Goal: Find contact information: Find contact information

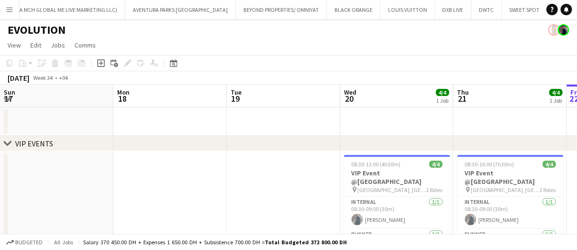
scroll to position [0, 389]
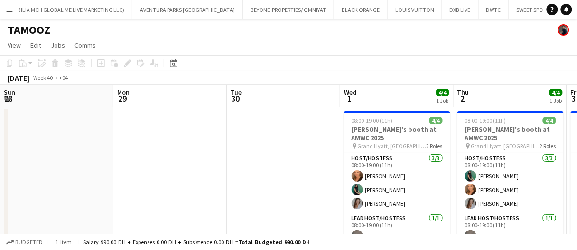
scroll to position [0, 322]
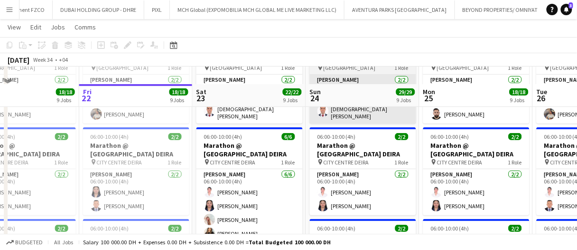
scroll to position [95, 0]
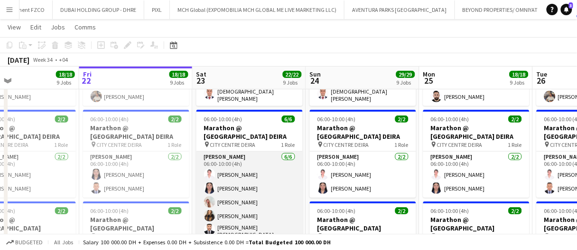
click at [261, 171] on app-card-role "Usher 6/6 06:00-10:00 (4h) Cherry Ann Timichan Angela Dianne Pajarillo Camille …" at bounding box center [249, 203] width 106 height 104
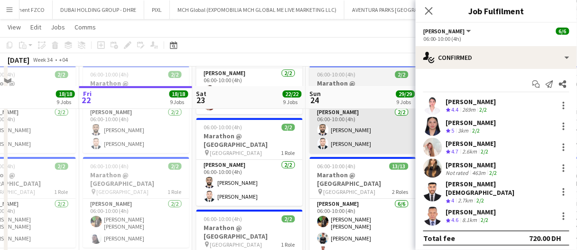
scroll to position [617, 0]
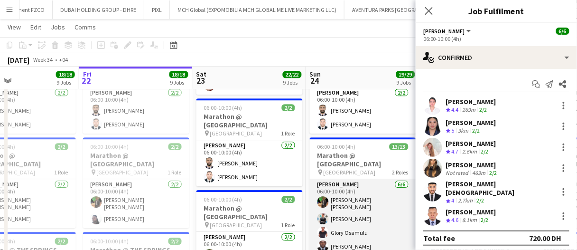
click at [363, 185] on app-card-role "[PERSON_NAME] [DATE] 06:00-10:00 (4h) [PERSON_NAME] [PERSON_NAME] [PERSON_NAME]…" at bounding box center [363, 231] width 106 height 104
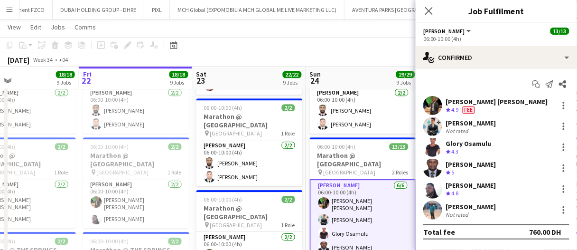
scroll to position [2, 0]
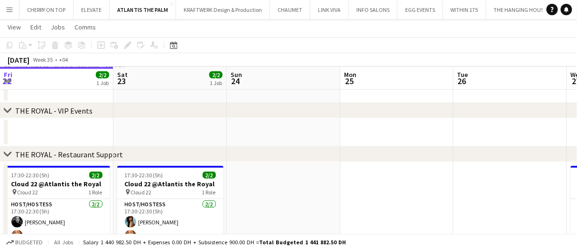
scroll to position [0, 430]
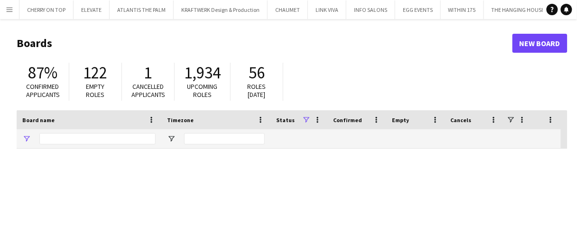
type input "*****"
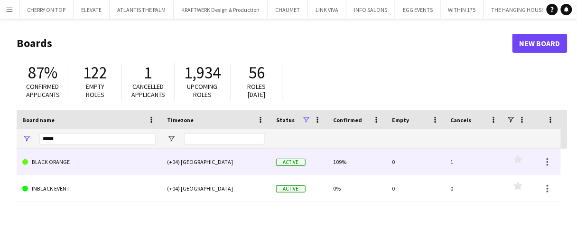
click at [72, 157] on link "BLACK ORANGE" at bounding box center [88, 162] width 133 height 27
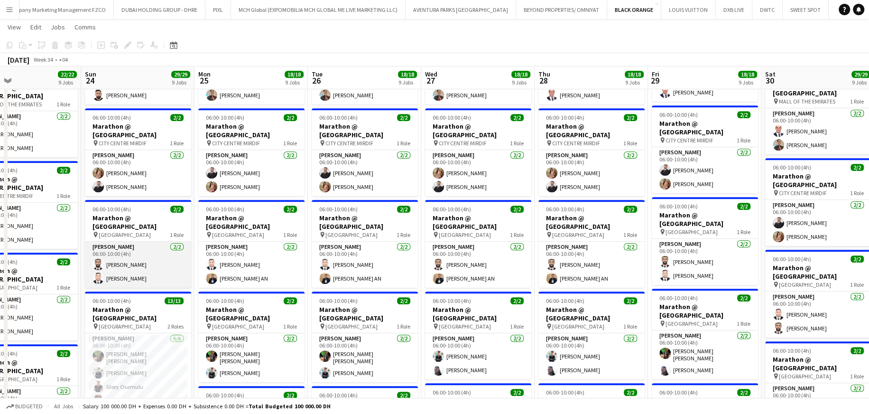
scroll to position [475, 0]
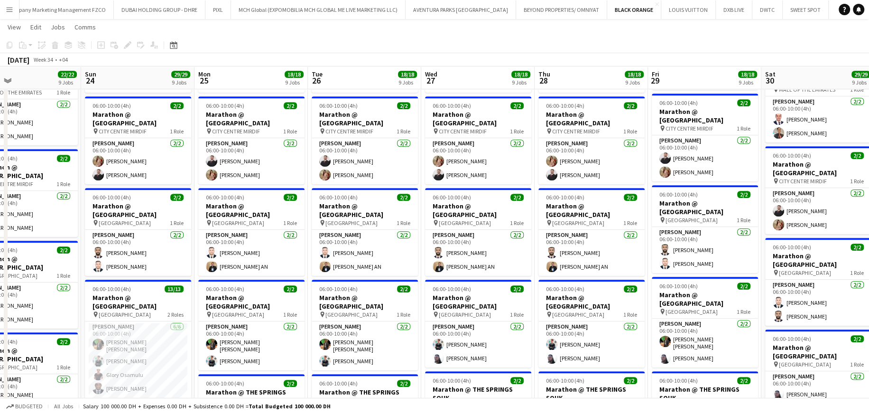
click at [140, 249] on app-card-role "[PERSON_NAME] [DATE] 06:00-10:00 (4h) [PERSON_NAME] [PERSON_NAME] [PERSON_NAME]…" at bounding box center [138, 373] width 106 height 104
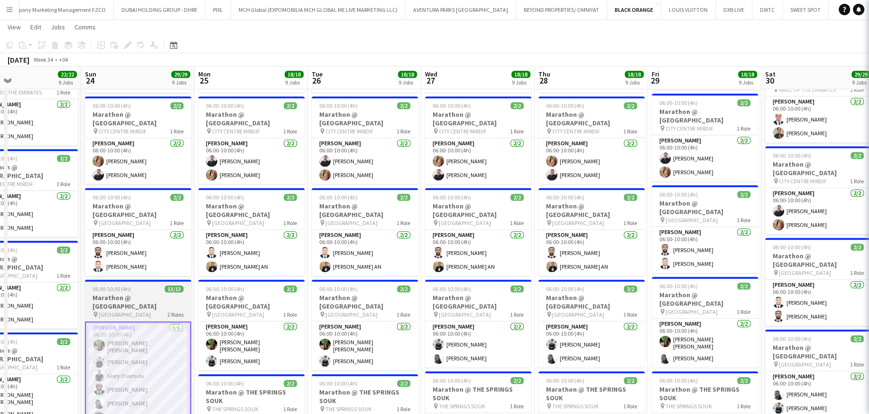
scroll to position [0, 259]
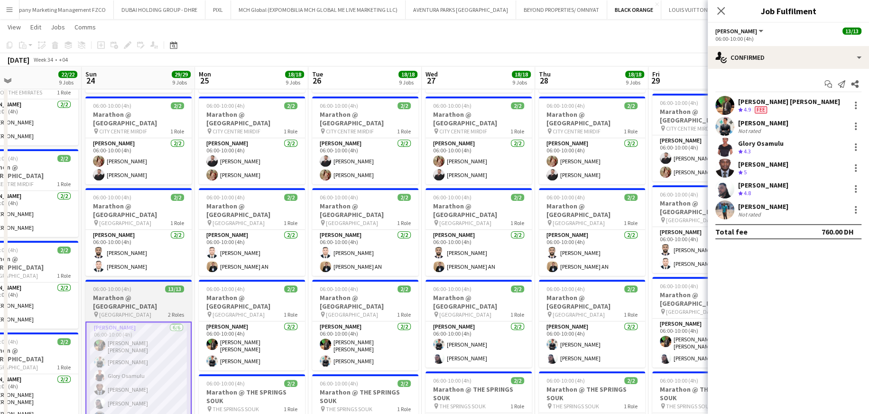
click at [143, 249] on h3 "Marathon @ [GEOGRAPHIC_DATA]" at bounding box center [138, 301] width 106 height 17
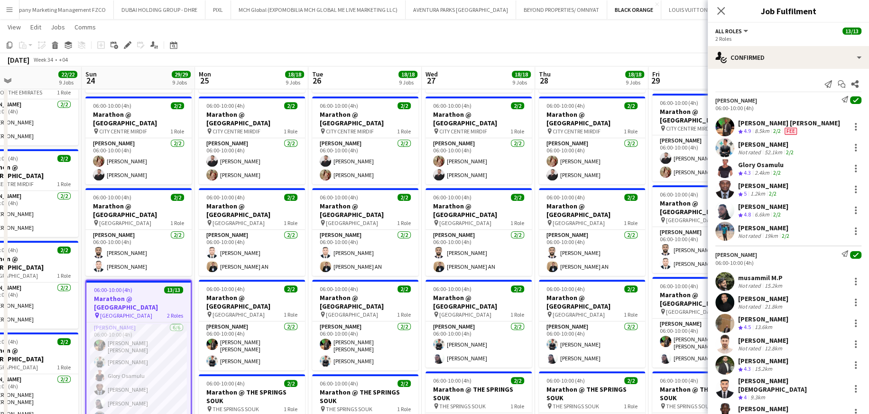
click at [584, 153] on div "52.1km" at bounding box center [773, 152] width 21 height 7
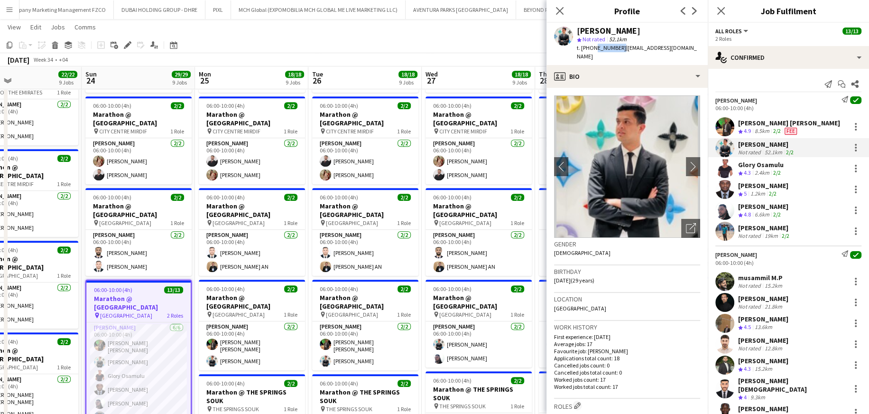
drag, startPoint x: 617, startPoint y: 48, endPoint x: 592, endPoint y: 50, distance: 24.7
click at [584, 50] on span "t. [PHONE_NUMBER]" at bounding box center [601, 47] width 49 height 7
copy span "589257313"
click at [584, 168] on div "Glory Osamulu" at bounding box center [761, 164] width 46 height 9
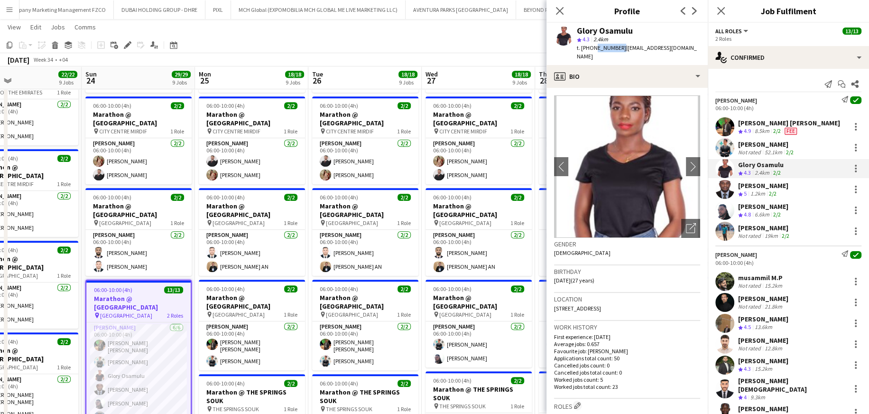
drag, startPoint x: 617, startPoint y: 47, endPoint x: 593, endPoint y: 49, distance: 23.8
click at [584, 49] on span "t. [PHONE_NUMBER]" at bounding box center [601, 47] width 49 height 7
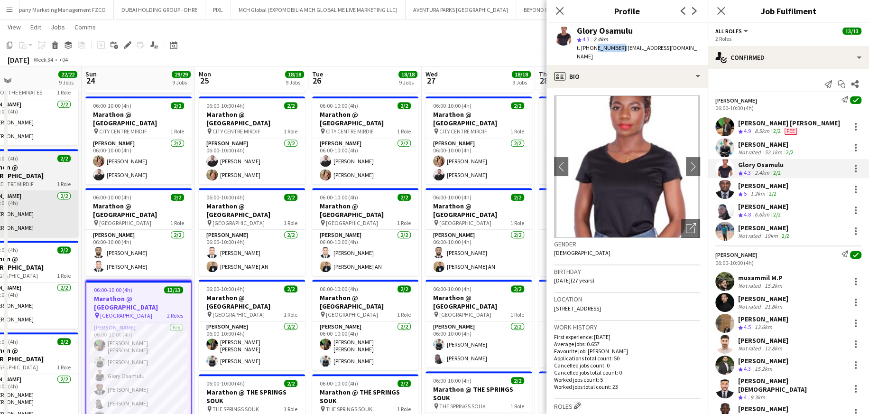
copy span "589297983"
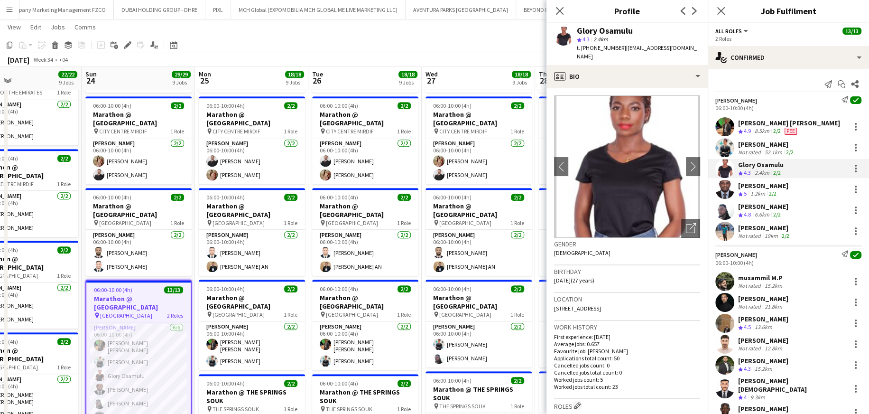
click at [584, 194] on div "1.2km" at bounding box center [758, 194] width 19 height 8
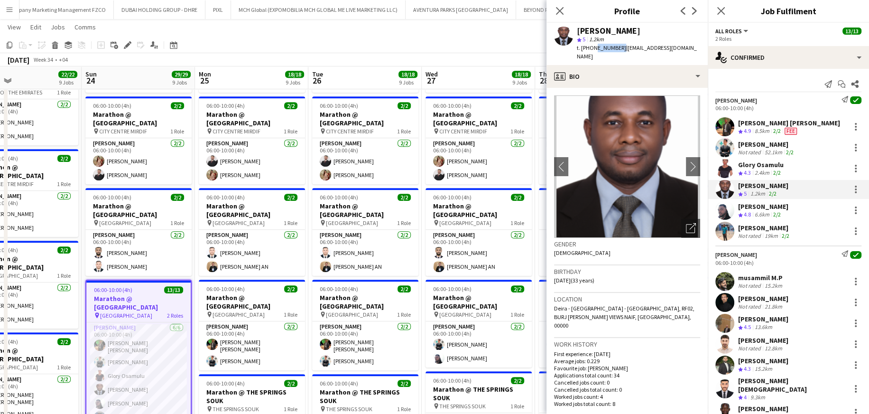
drag, startPoint x: 617, startPoint y: 47, endPoint x: 592, endPoint y: 49, distance: 24.8
click at [584, 49] on span "t. [PHONE_NUMBER]" at bounding box center [601, 47] width 49 height 7
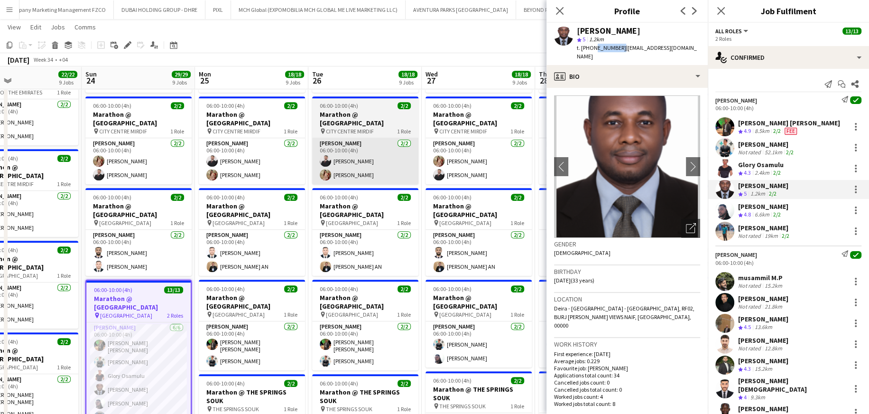
copy span "567797852"
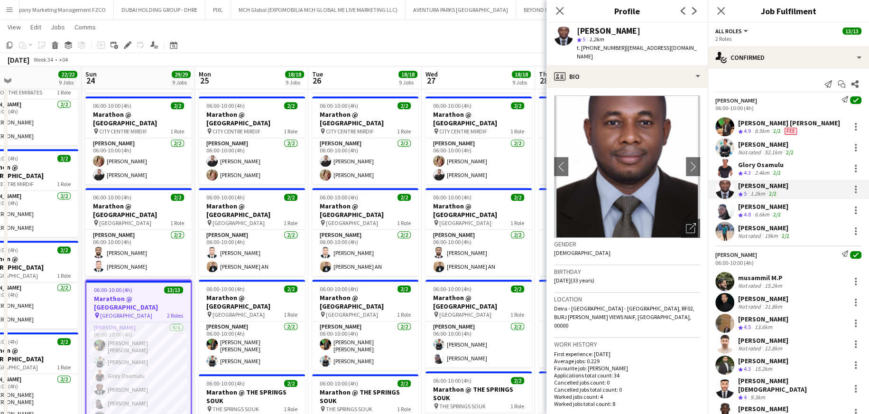
click at [584, 204] on div "[PERSON_NAME]" at bounding box center [763, 206] width 50 height 9
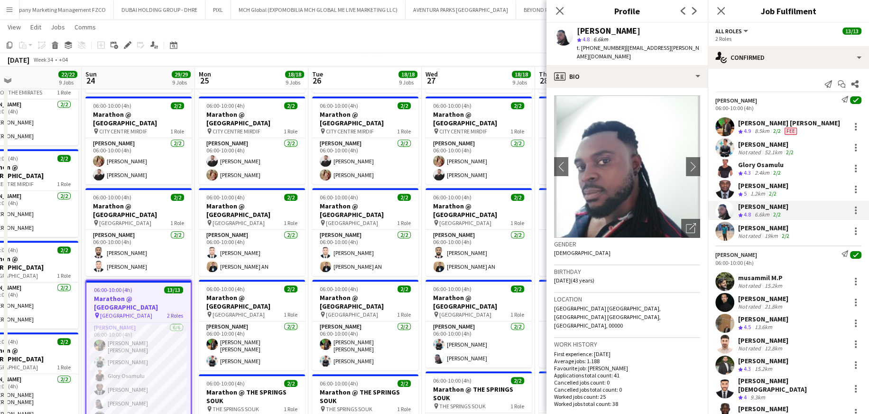
click at [584, 229] on div "[PERSON_NAME]" at bounding box center [764, 228] width 53 height 9
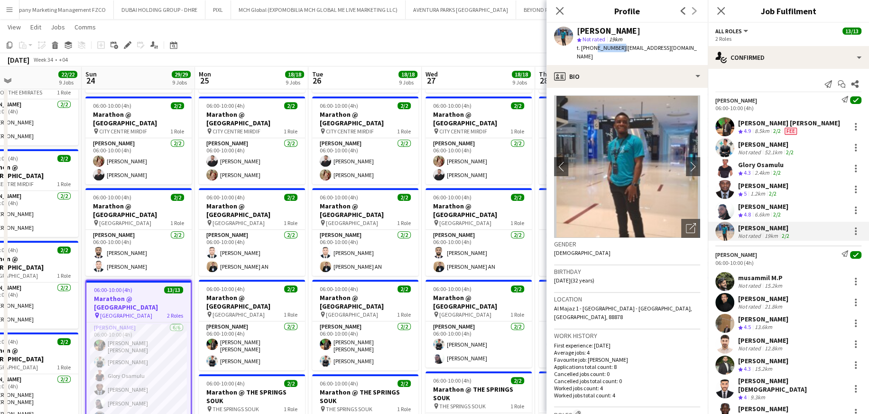
drag, startPoint x: 617, startPoint y: 49, endPoint x: 593, endPoint y: 50, distance: 24.2
click at [584, 50] on span "t. [PHONE_NUMBER]" at bounding box center [601, 47] width 49 height 7
copy span "562550242"
click at [584, 78] on div "profile Bio Bio Bio Company application Company application About you About you…" at bounding box center [627, 239] width 161 height 349
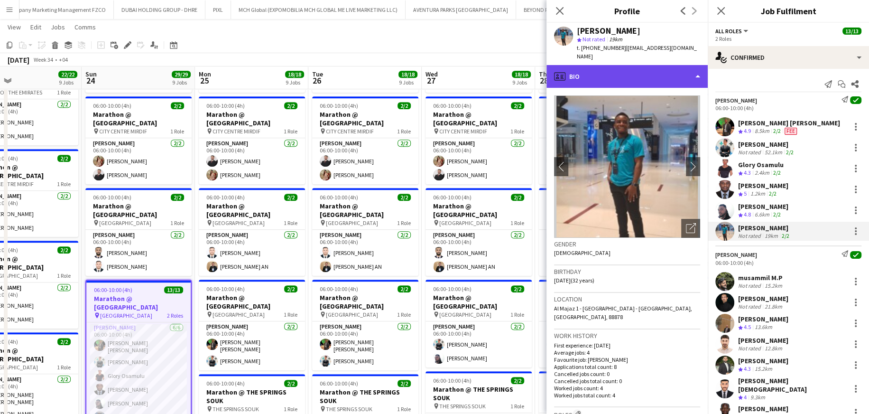
click at [584, 69] on div "profile Bio" at bounding box center [627, 76] width 161 height 23
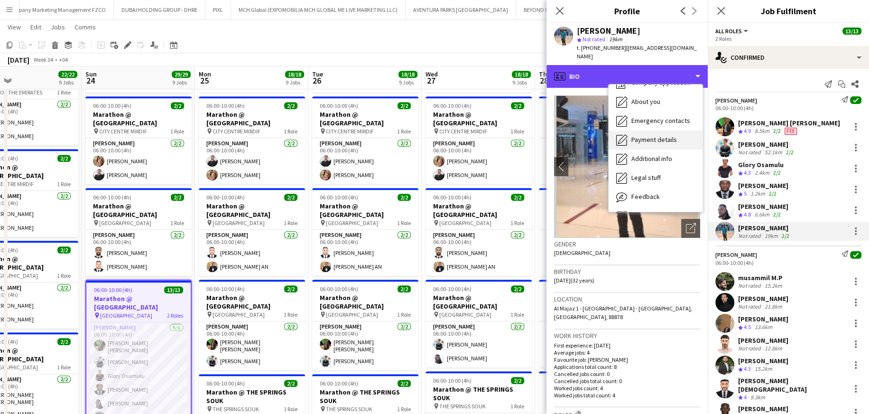
scroll to position [51, 0]
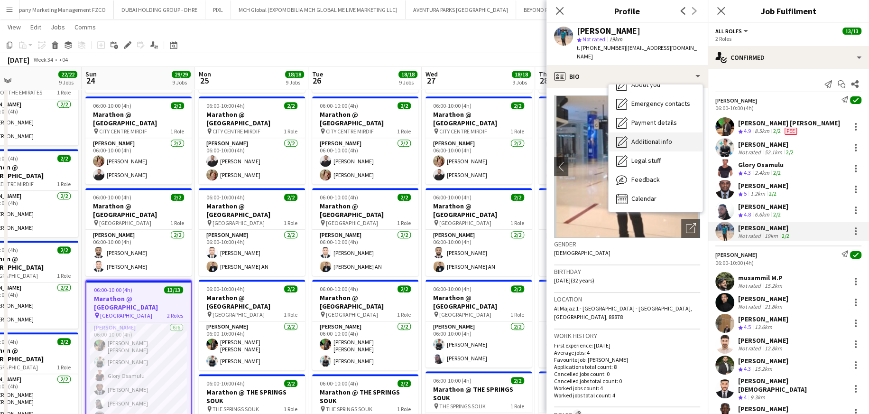
click at [584, 137] on span "Additional info" at bounding box center [652, 141] width 41 height 9
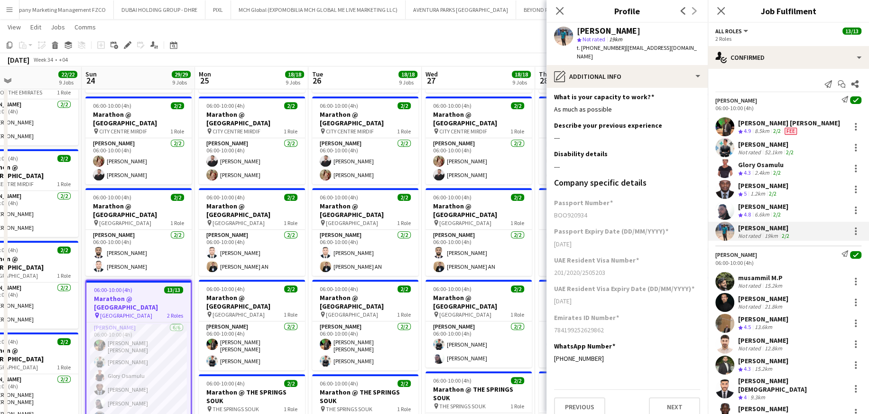
scroll to position [4, 0]
drag, startPoint x: 562, startPoint y: 349, endPoint x: 567, endPoint y: 352, distance: 5.1
click at [567, 249] on div "[PHONE_NUMBER]" at bounding box center [627, 357] width 146 height 9
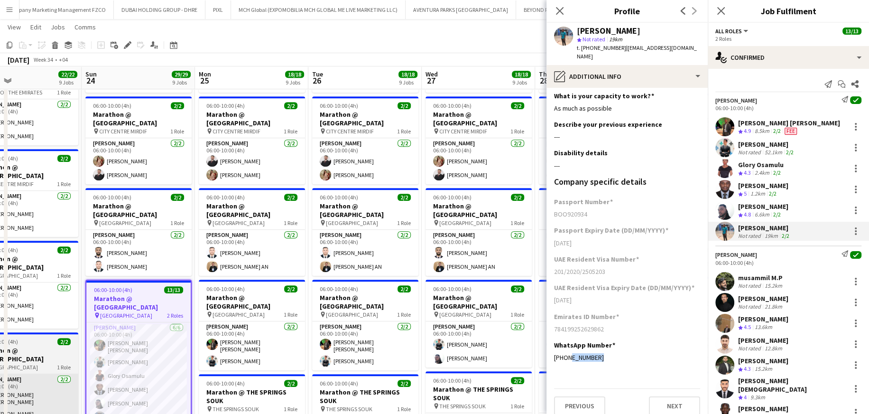
copy div "545819240"
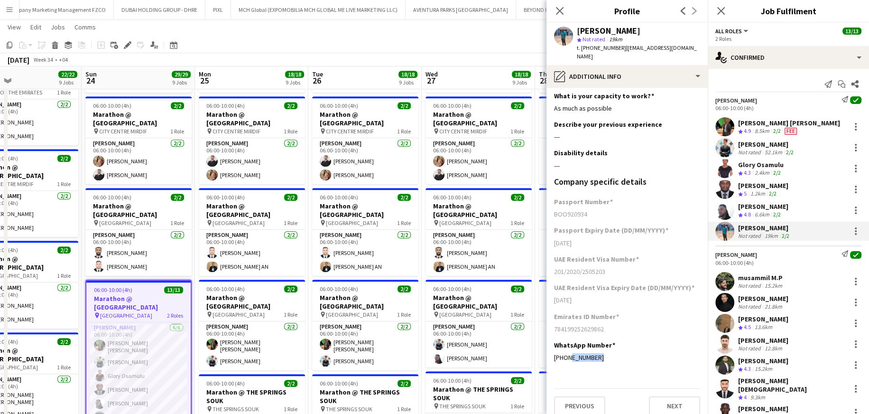
click at [584, 249] on div "musammil M.P" at bounding box center [761, 277] width 46 height 9
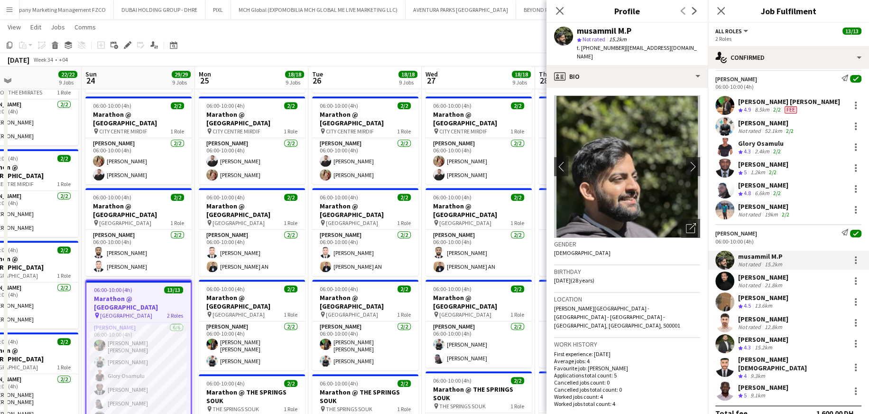
scroll to position [30, 0]
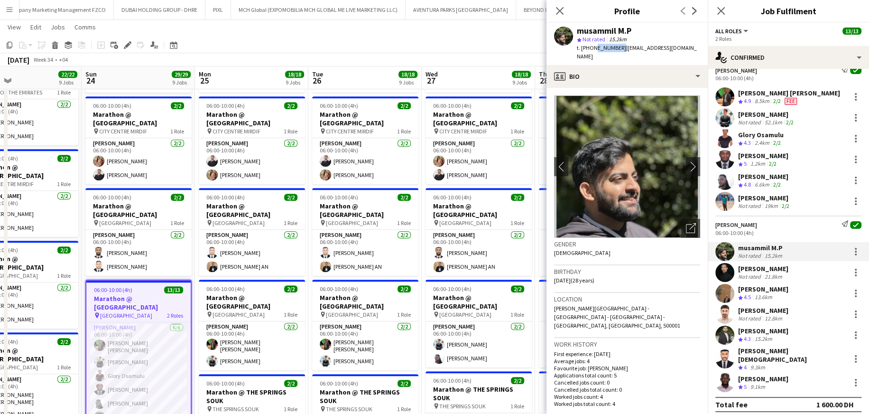
drag, startPoint x: 617, startPoint y: 48, endPoint x: 592, endPoint y: 49, distance: 25.2
click at [584, 49] on span "t. [PHONE_NUMBER]" at bounding box center [601, 47] width 49 height 7
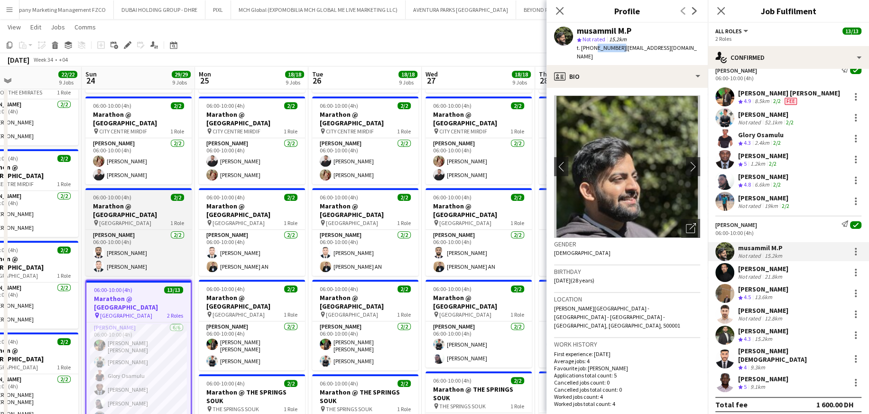
copy span "557133045"
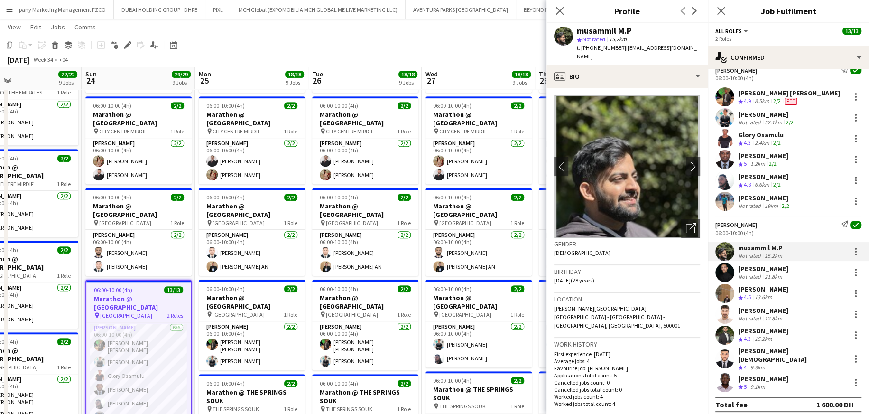
click at [584, 249] on div "[PERSON_NAME]" at bounding box center [763, 268] width 50 height 9
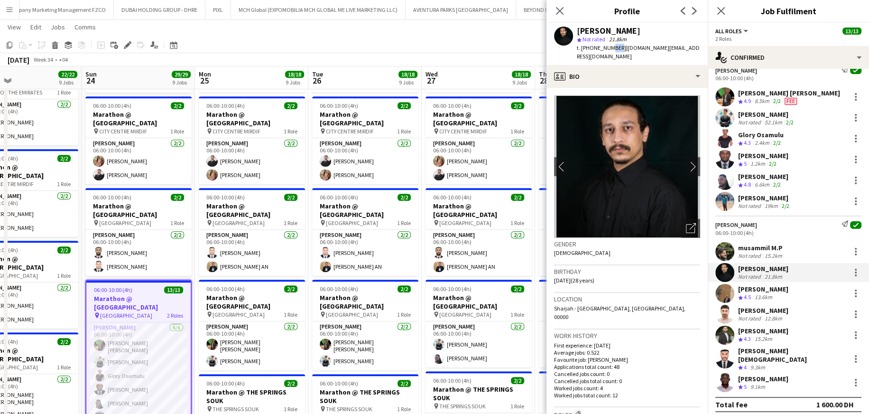
drag, startPoint x: 616, startPoint y: 49, endPoint x: 606, endPoint y: 49, distance: 10.0
click at [584, 49] on span "t. [PHONE_NUMBER]" at bounding box center [601, 47] width 49 height 7
drag, startPoint x: 617, startPoint y: 49, endPoint x: 593, endPoint y: 51, distance: 23.8
click at [584, 51] on div "t. [PHONE_NUMBER] | [DOMAIN_NAME][EMAIL_ADDRESS][DOMAIN_NAME]" at bounding box center [638, 52] width 123 height 17
copy span "564857483"
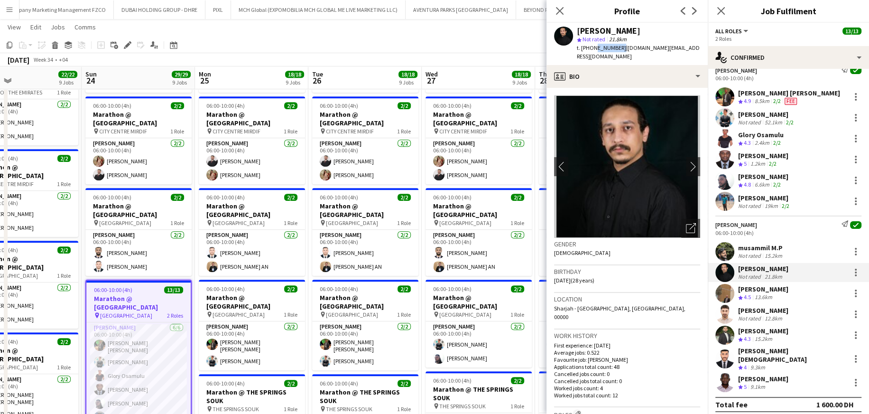
drag, startPoint x: 611, startPoint y: 46, endPoint x: 588, endPoint y: 89, distance: 48.4
copy span "564857483"
click at [584, 249] on div "[PERSON_NAME]" at bounding box center [763, 289] width 50 height 9
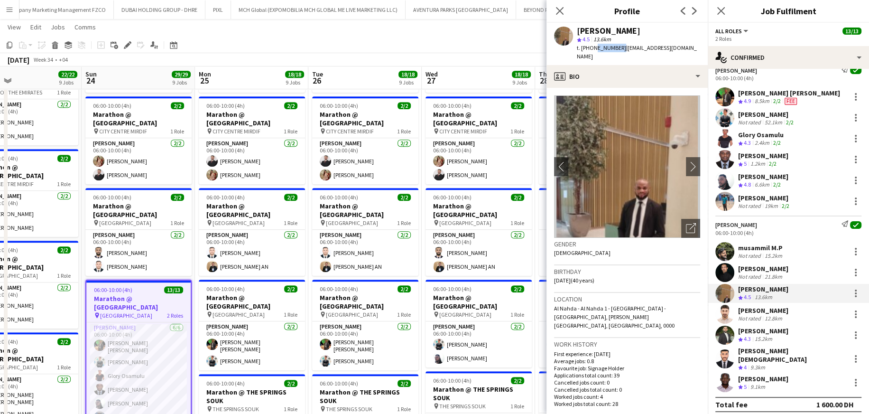
drag, startPoint x: 617, startPoint y: 47, endPoint x: 593, endPoint y: 49, distance: 23.8
click at [584, 49] on span "t. [PHONE_NUMBER]" at bounding box center [601, 47] width 49 height 7
copy span "525629682"
drag, startPoint x: 771, startPoint y: 308, endPoint x: 743, endPoint y: 273, distance: 44.5
click at [584, 249] on div "[PERSON_NAME]" at bounding box center [763, 310] width 50 height 9
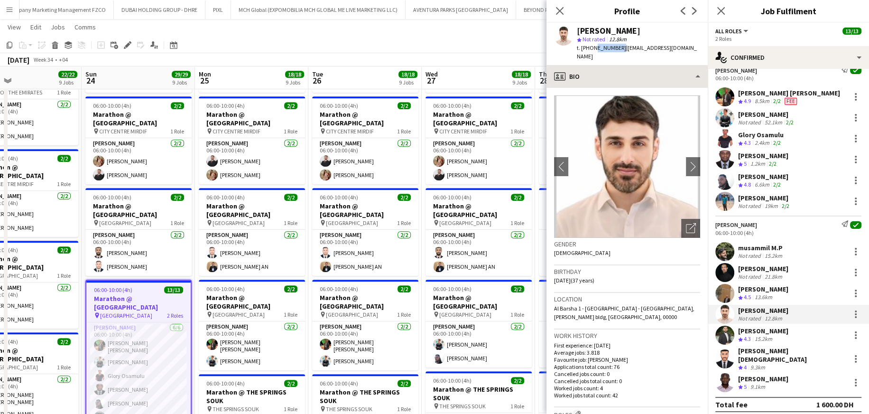
drag, startPoint x: 617, startPoint y: 49, endPoint x: 555, endPoint y: 68, distance: 64.7
click at [584, 51] on div "t. [PHONE_NUMBER] | [EMAIL_ADDRESS][DOMAIN_NAME]" at bounding box center [638, 52] width 123 height 17
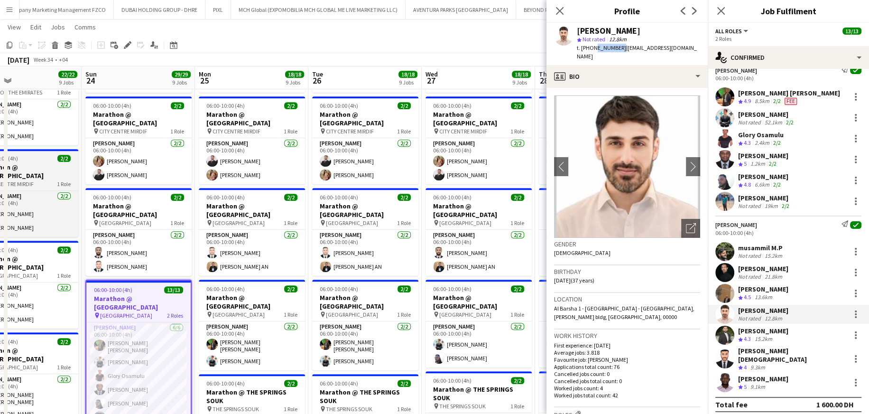
copy span "553379795"
drag, startPoint x: 770, startPoint y: 330, endPoint x: 759, endPoint y: 286, distance: 45.5
click at [584, 249] on div "[PERSON_NAME]" at bounding box center [763, 330] width 50 height 9
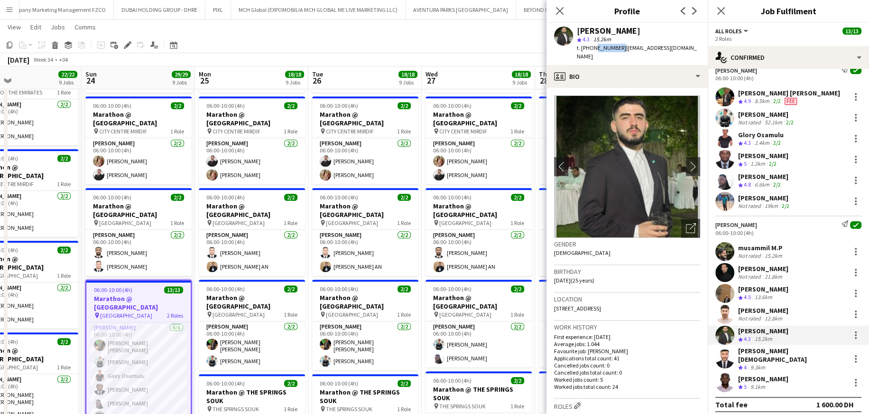
drag, startPoint x: 617, startPoint y: 49, endPoint x: 593, endPoint y: 54, distance: 24.2
click at [584, 54] on div "[PERSON_NAME] star 4.3 15.2km t. [PHONE_NUMBER] | [EMAIL_ADDRESS][DOMAIN_NAME]" at bounding box center [627, 44] width 161 height 42
click at [584, 249] on div "[PERSON_NAME][DEMOGRAPHIC_DATA]" at bounding box center [792, 354] width 108 height 17
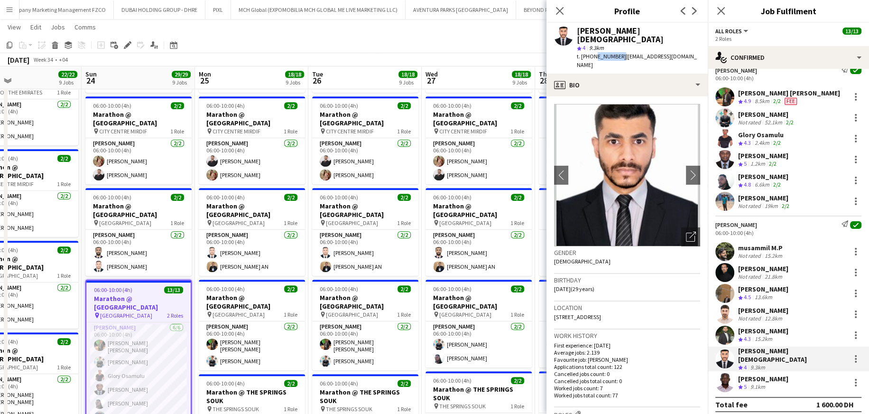
drag, startPoint x: 617, startPoint y: 45, endPoint x: 592, endPoint y: 52, distance: 26.0
click at [584, 52] on div "t. [PHONE_NUMBER] | [EMAIL_ADDRESS][DOMAIN_NAME]" at bounding box center [638, 60] width 123 height 17
click at [584, 249] on div "[PERSON_NAME]" at bounding box center [763, 378] width 50 height 9
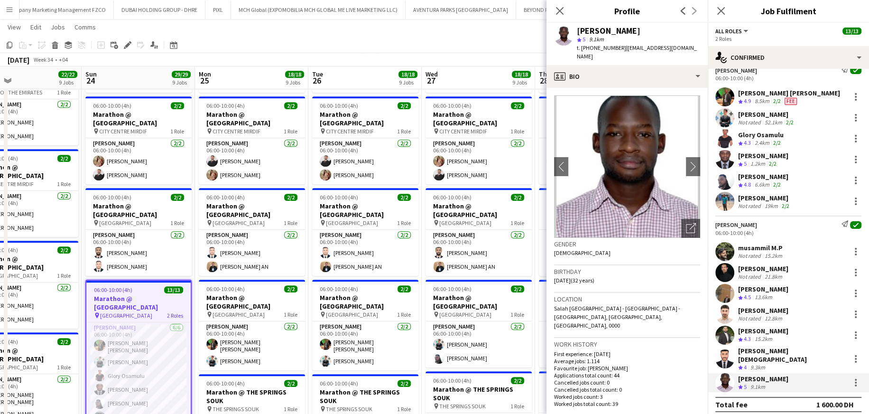
click at [584, 47] on div "t. [PHONE_NUMBER] | [EMAIL_ADDRESS][DOMAIN_NAME]" at bounding box center [638, 52] width 123 height 17
drag, startPoint x: 618, startPoint y: 47, endPoint x: 607, endPoint y: 49, distance: 11.1
click at [584, 49] on span "t. [PHONE_NUMBER]" at bounding box center [601, 47] width 49 height 7
drag, startPoint x: 617, startPoint y: 48, endPoint x: 593, endPoint y: 49, distance: 24.2
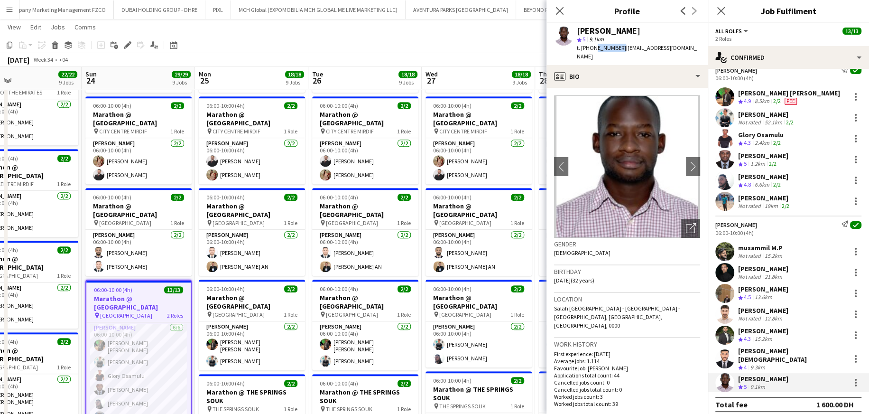
click at [584, 49] on span "t. [PHONE_NUMBER]" at bounding box center [601, 47] width 49 height 7
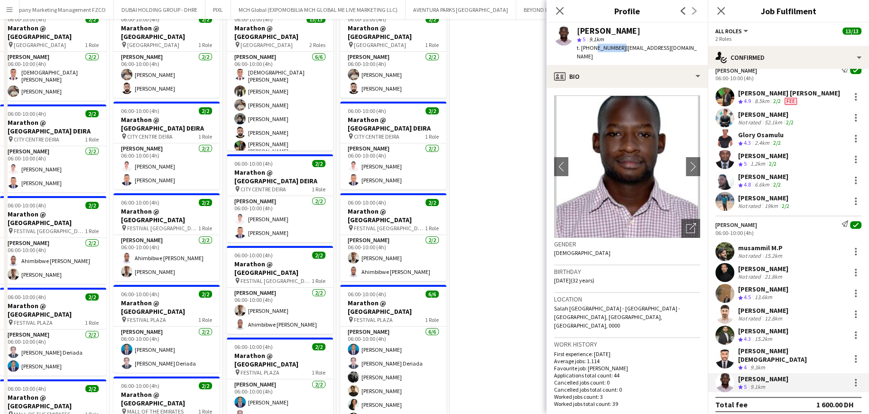
scroll to position [0, 0]
